Goal: Complete application form

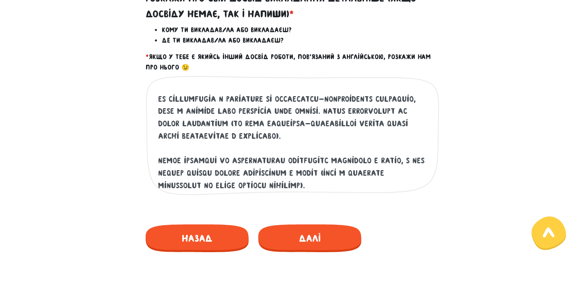
scroll to position [74, 0]
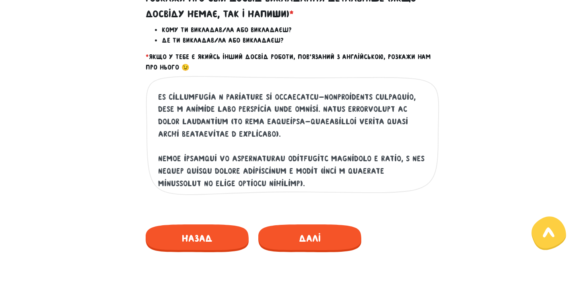
click at [304, 103] on textarea at bounding box center [292, 139] width 269 height 99
click at [309, 107] on textarea at bounding box center [292, 139] width 269 height 99
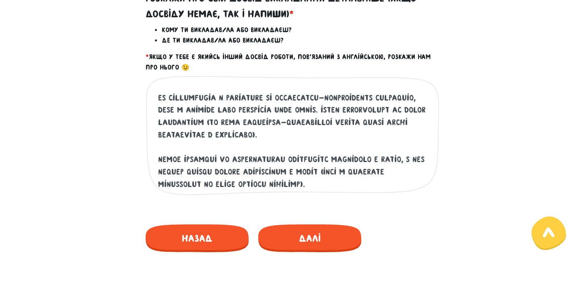
click at [291, 109] on textarea at bounding box center [292, 139] width 269 height 99
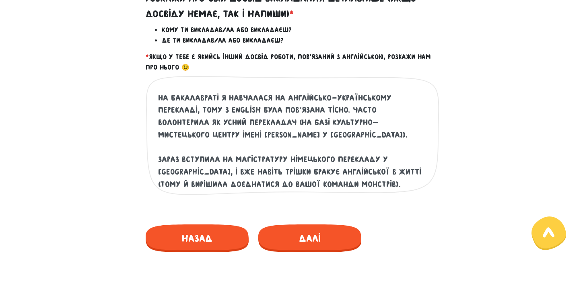
click at [430, 104] on div "Це обов'язкове поле" at bounding box center [293, 142] width 294 height 133
click at [420, 108] on textarea "Вітаю! Досвіду викладання у мене немає, але я займалася організацією та проведе…" at bounding box center [292, 139] width 269 height 99
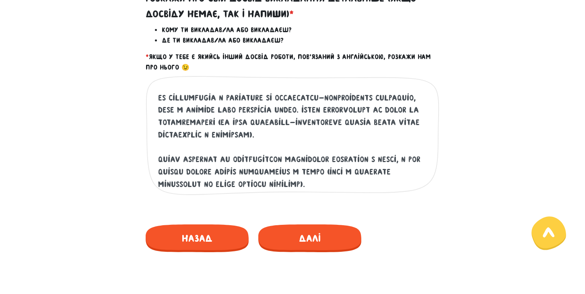
click at [415, 109] on textarea at bounding box center [292, 139] width 269 height 99
click at [171, 124] on textarea at bounding box center [292, 139] width 269 height 99
click at [242, 120] on textarea at bounding box center [292, 139] width 269 height 99
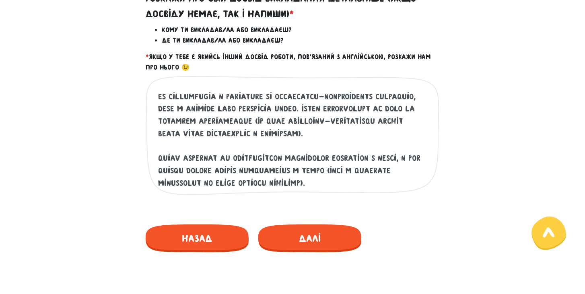
scroll to position [86, 0]
click at [168, 141] on textarea at bounding box center [292, 139] width 269 height 99
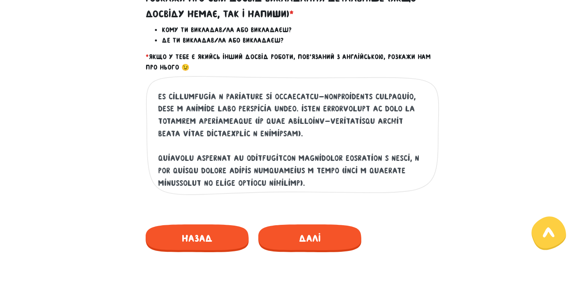
scroll to position [406, 0]
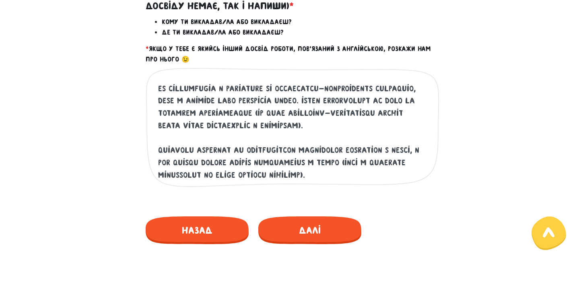
click at [395, 133] on textarea at bounding box center [292, 131] width 269 height 99
click at [414, 136] on textarea at bounding box center [292, 131] width 269 height 99
click at [422, 140] on textarea at bounding box center [292, 131] width 269 height 99
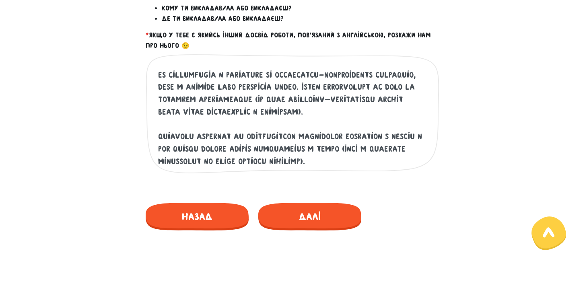
scroll to position [422, 0]
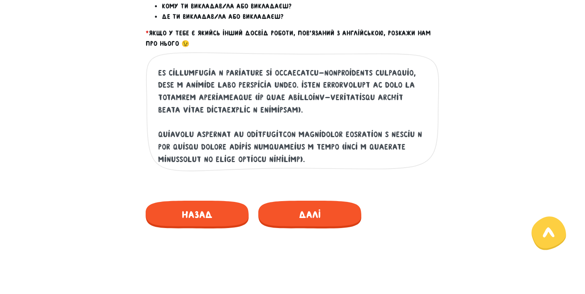
click at [430, 120] on div "Це обов'язкове поле" at bounding box center [293, 118] width 294 height 133
click at [426, 120] on textarea at bounding box center [292, 115] width 269 height 99
drag, startPoint x: 195, startPoint y: 134, endPoint x: 249, endPoint y: 138, distance: 53.6
click at [249, 138] on textarea at bounding box center [292, 115] width 269 height 99
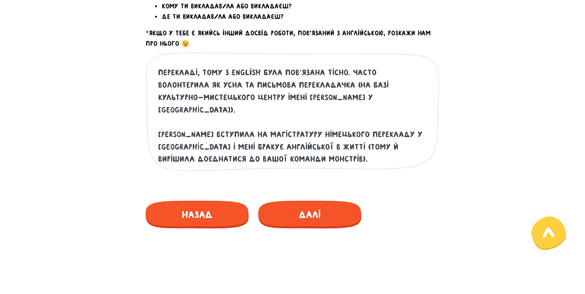
click at [430, 120] on div "Це обов'язкове поле" at bounding box center [293, 118] width 294 height 133
click at [427, 120] on textarea "Вітаю! Досвіду викладання у мене немає, але я займалася організацією та проведе…" at bounding box center [292, 115] width 269 height 99
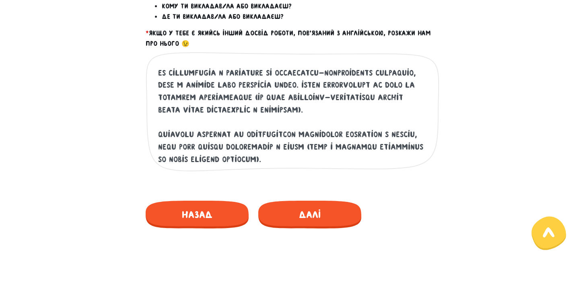
click at [200, 131] on textarea at bounding box center [292, 115] width 269 height 99
click at [326, 134] on textarea at bounding box center [292, 115] width 269 height 99
click at [221, 146] on textarea at bounding box center [292, 115] width 269 height 99
click at [426, 121] on textarea at bounding box center [292, 115] width 269 height 99
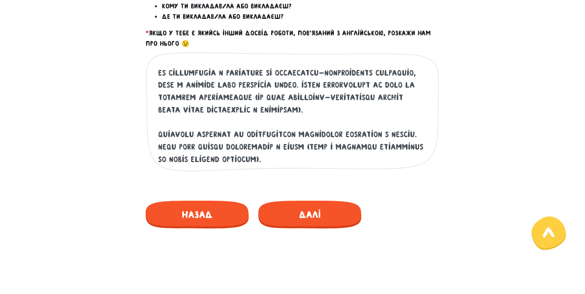
drag, startPoint x: 158, startPoint y: 133, endPoint x: 180, endPoint y: 136, distance: 21.5
click at [180, 136] on textarea at bounding box center [292, 115] width 269 height 99
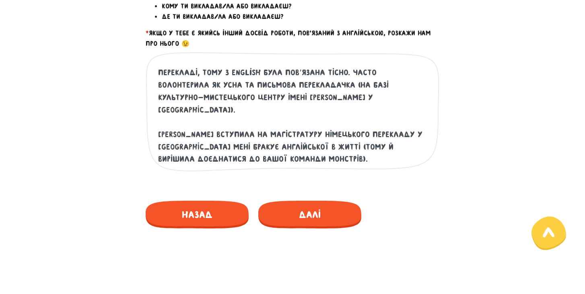
click at [289, 136] on textarea "Вітаю! Досвіду викладання у мене немає, але я займалася організацією та проведе…" at bounding box center [292, 115] width 269 height 99
click at [276, 144] on textarea "Вітаю! Досвіду викладання у мене немає, але я займалася організацією та проведе…" at bounding box center [292, 115] width 269 height 99
click at [257, 147] on textarea "Вітаю! Досвіду викладання у мене немає, але я займалася організацією та проведе…" at bounding box center [292, 115] width 269 height 99
click at [274, 146] on textarea "Вітаю! Досвіду викладання у мене немає, але я займалася організацією та проведе…" at bounding box center [292, 115] width 269 height 99
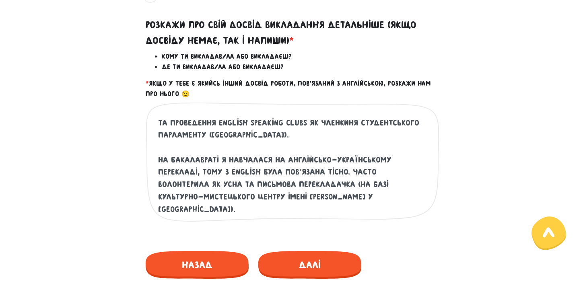
scroll to position [86, 0]
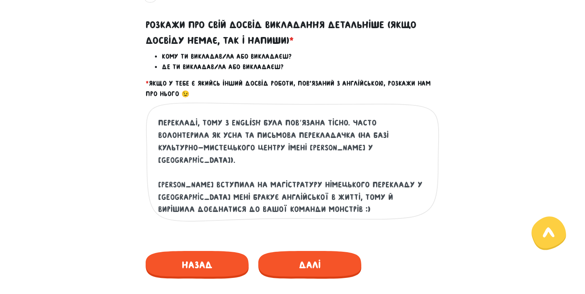
type textarea "Вітаю! Досвіду викладання у мене немає, але я займалася організацією та проведе…"
